Goal: Task Accomplishment & Management: Use online tool/utility

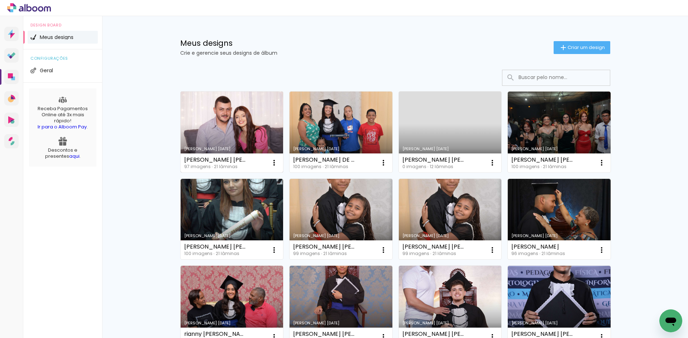
click at [238, 134] on link "Criado em [DATE]" at bounding box center [231, 132] width 103 height 81
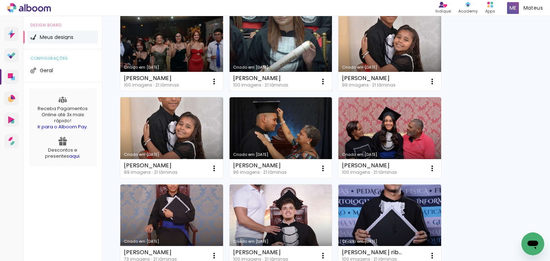
scroll to position [179, 0]
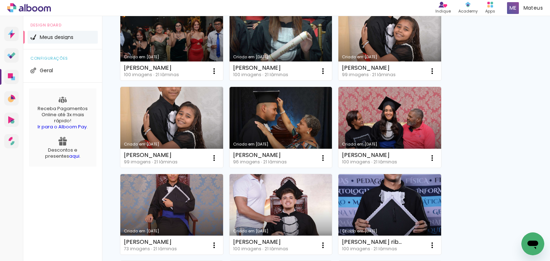
click at [173, 209] on link "Criado em [DATE]" at bounding box center [171, 214] width 103 height 81
